Goal: Task Accomplishment & Management: Manage account settings

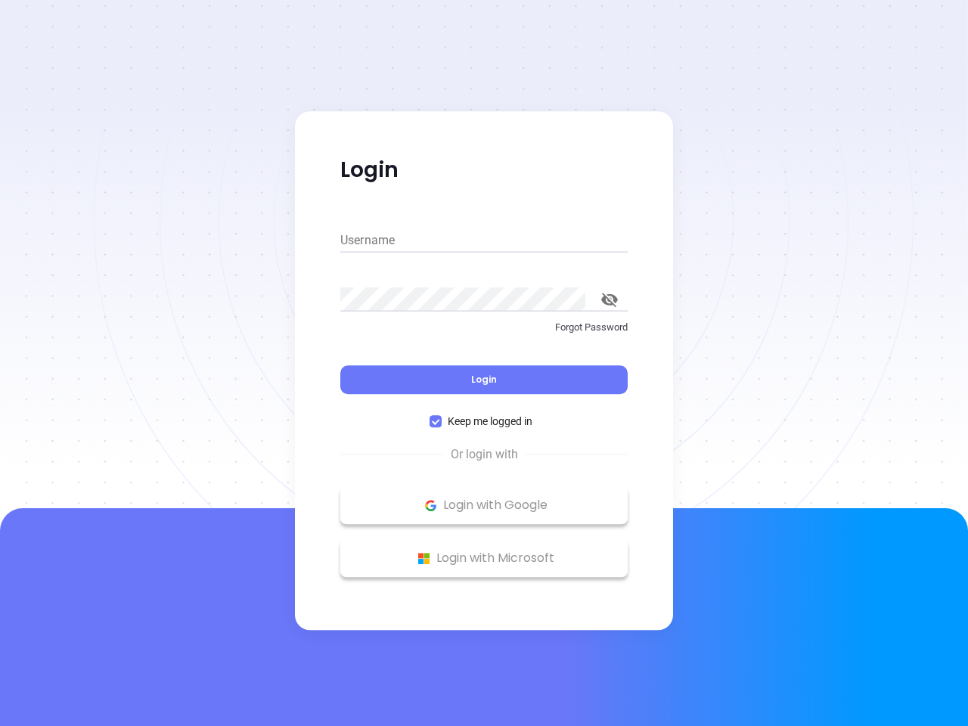
click at [484, 363] on div "Login" at bounding box center [483, 370] width 287 height 47
click at [484, 241] on input "Username" at bounding box center [483, 240] width 287 height 24
click at [610, 300] on icon "toggle password visibility" at bounding box center [609, 300] width 17 height 14
click at [484, 380] on span "Login" at bounding box center [484, 379] width 26 height 13
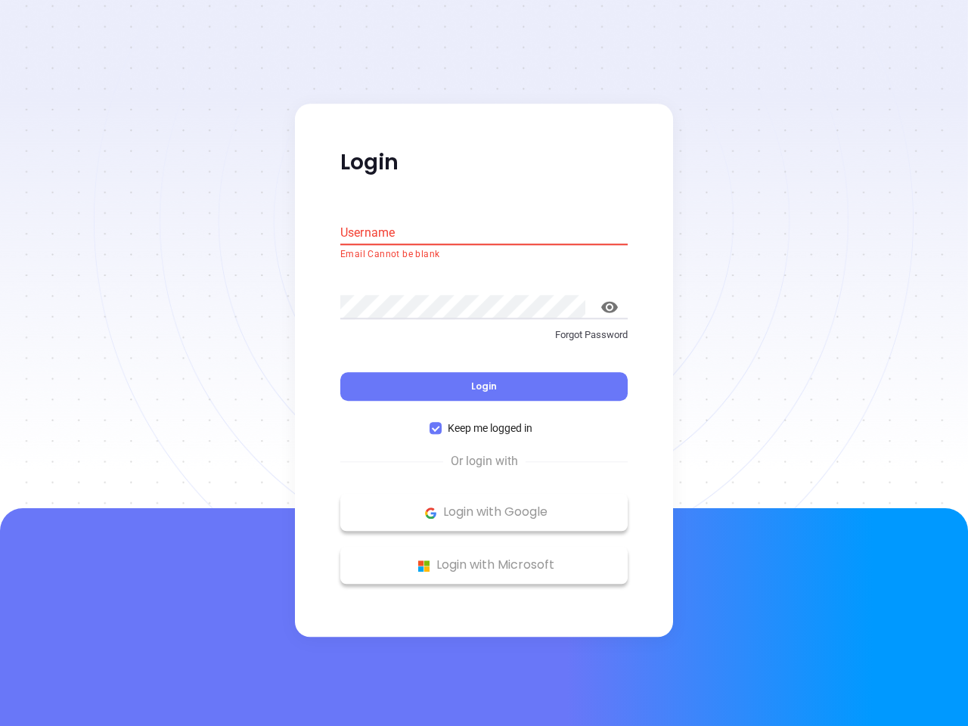
click at [484, 421] on span "Keep me logged in" at bounding box center [490, 429] width 97 height 17
click at [442, 423] on input "Keep me logged in" at bounding box center [436, 429] width 12 height 12
checkbox input "false"
click at [484, 505] on p "Login with Google" at bounding box center [484, 512] width 272 height 23
click at [484, 558] on p "Login with Microsoft" at bounding box center [484, 565] width 272 height 23
